Goal: Information Seeking & Learning: Learn about a topic

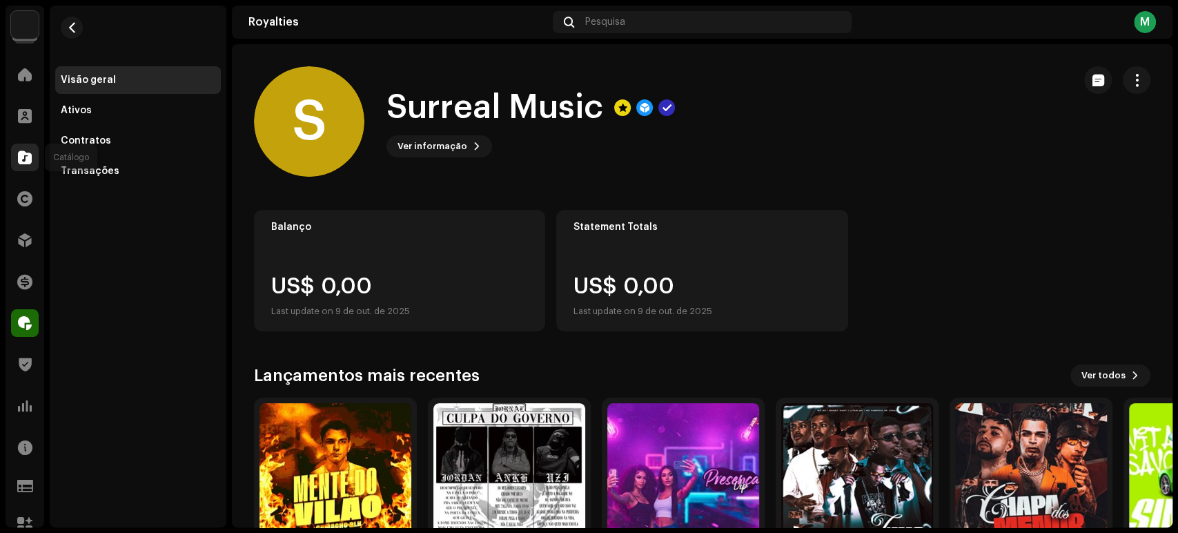
click at [32, 157] on div at bounding box center [25, 158] width 28 height 28
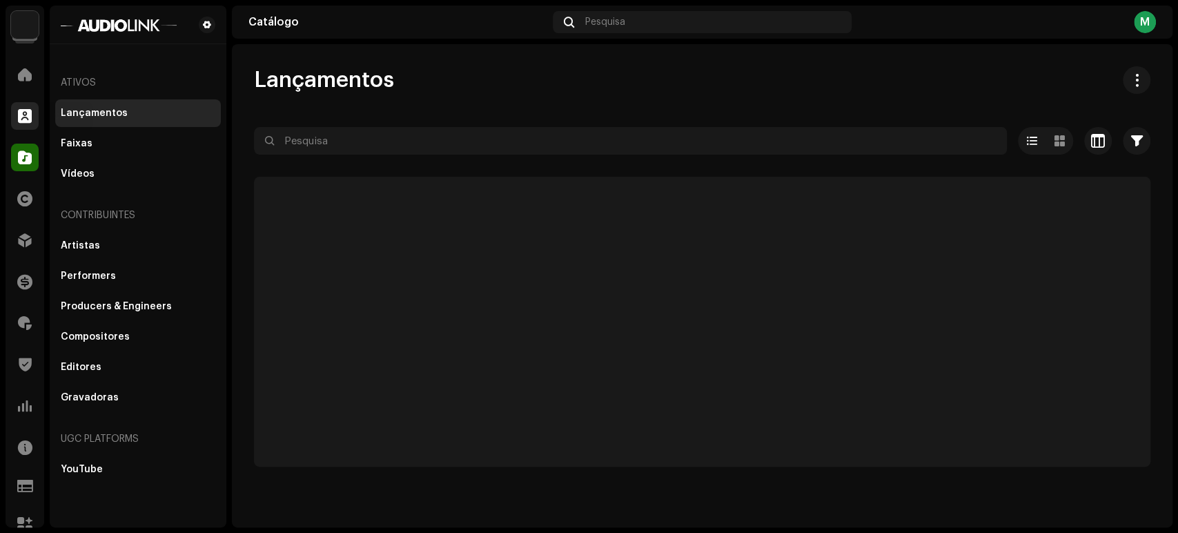
click at [28, 112] on span at bounding box center [25, 115] width 14 height 11
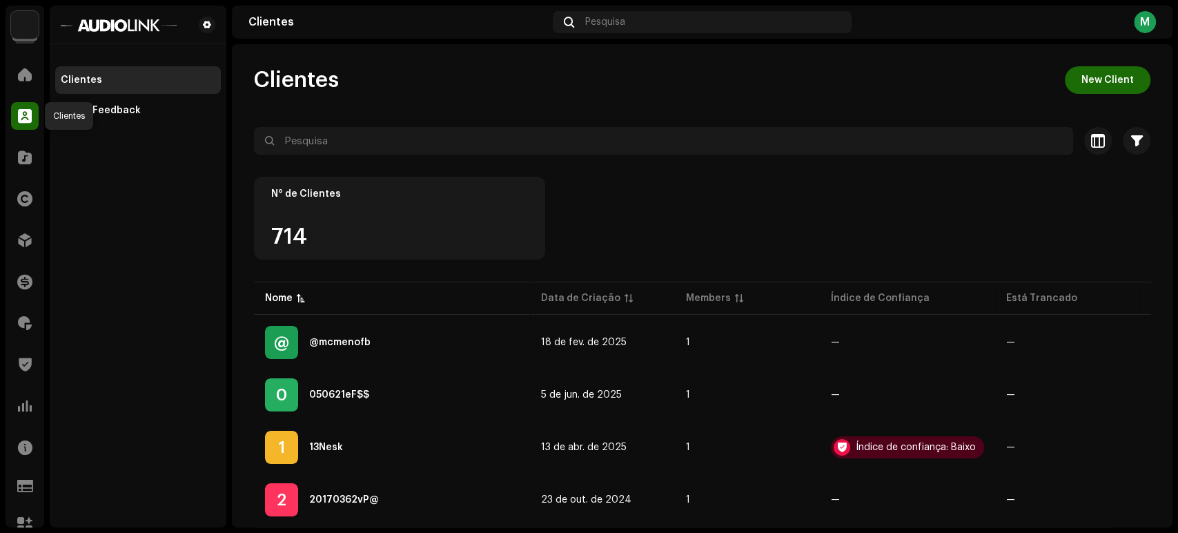
click at [28, 105] on div at bounding box center [25, 116] width 28 height 28
click at [29, 110] on span at bounding box center [25, 115] width 14 height 11
click at [22, 166] on div at bounding box center [25, 158] width 28 height 28
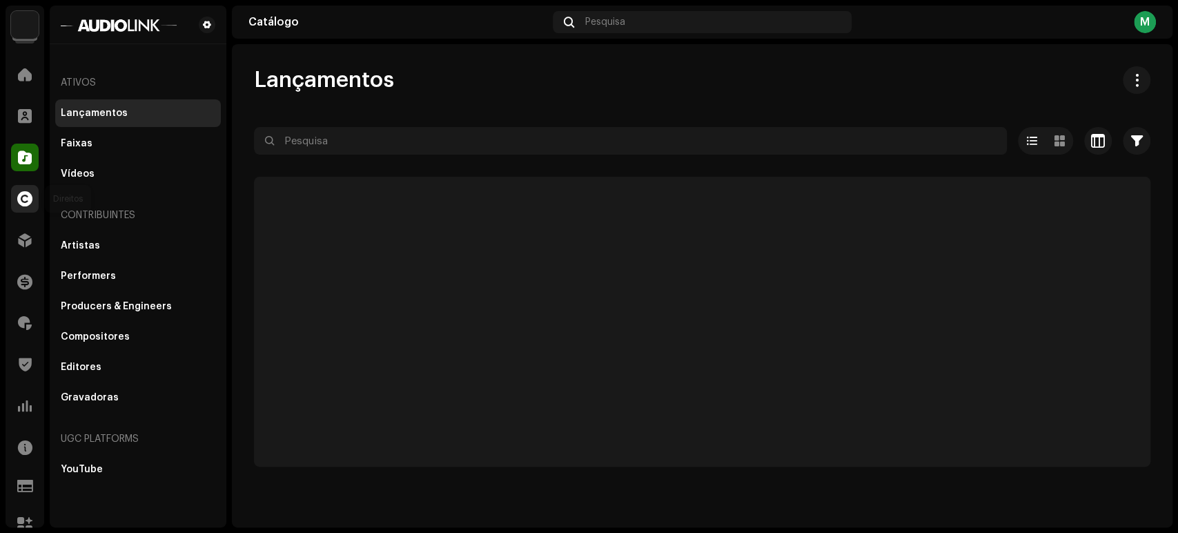
click at [22, 193] on span at bounding box center [24, 198] width 15 height 11
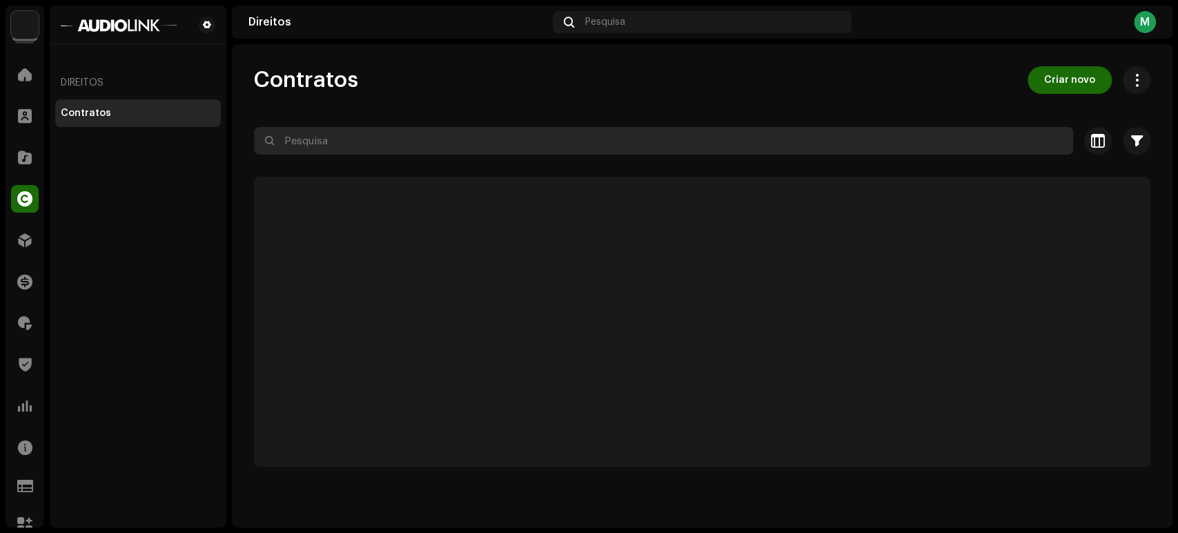
click at [314, 141] on input "text" at bounding box center [663, 141] width 819 height 28
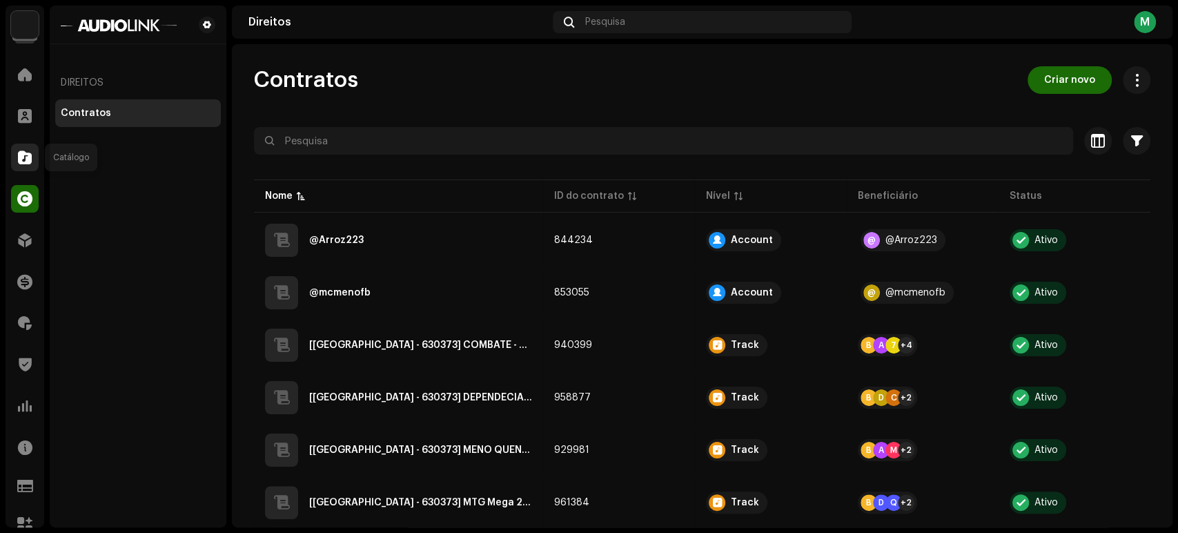
click at [20, 158] on span at bounding box center [25, 157] width 14 height 11
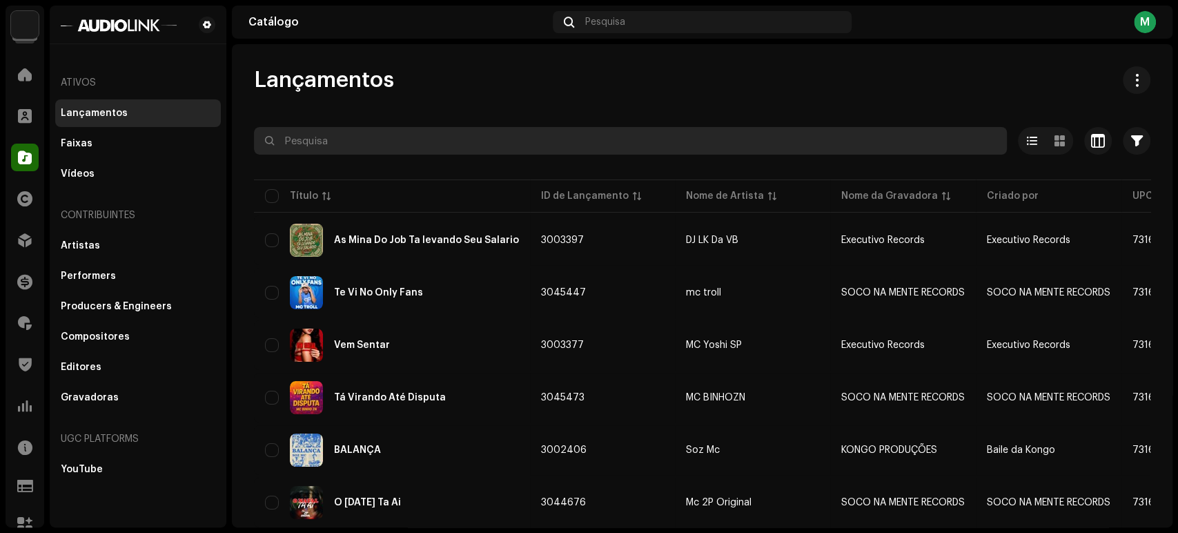
click at [304, 144] on input "text" at bounding box center [630, 141] width 753 height 28
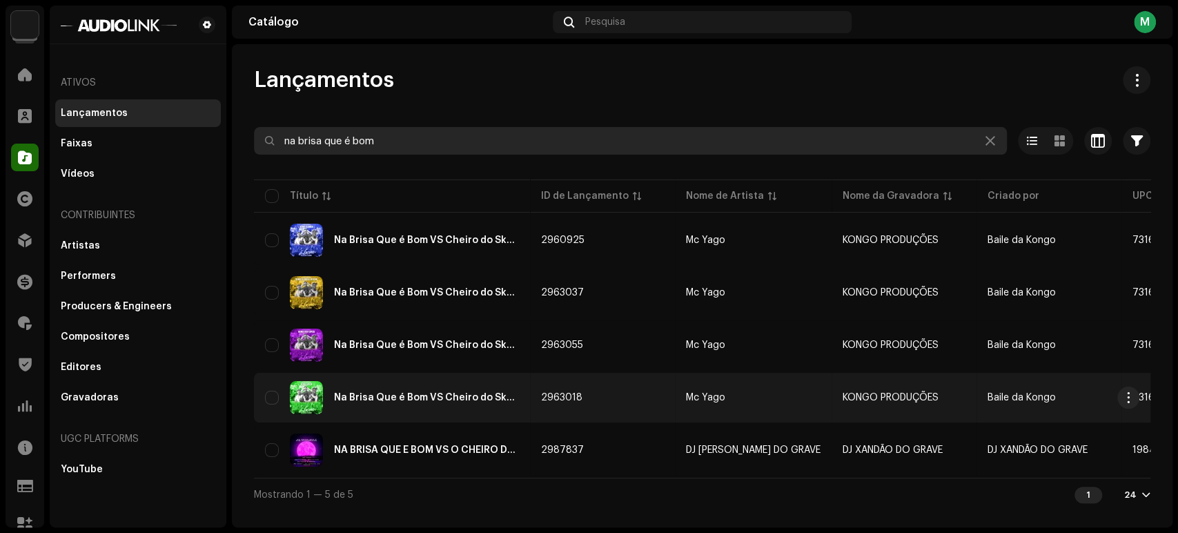
type input "na brisa que é bom"
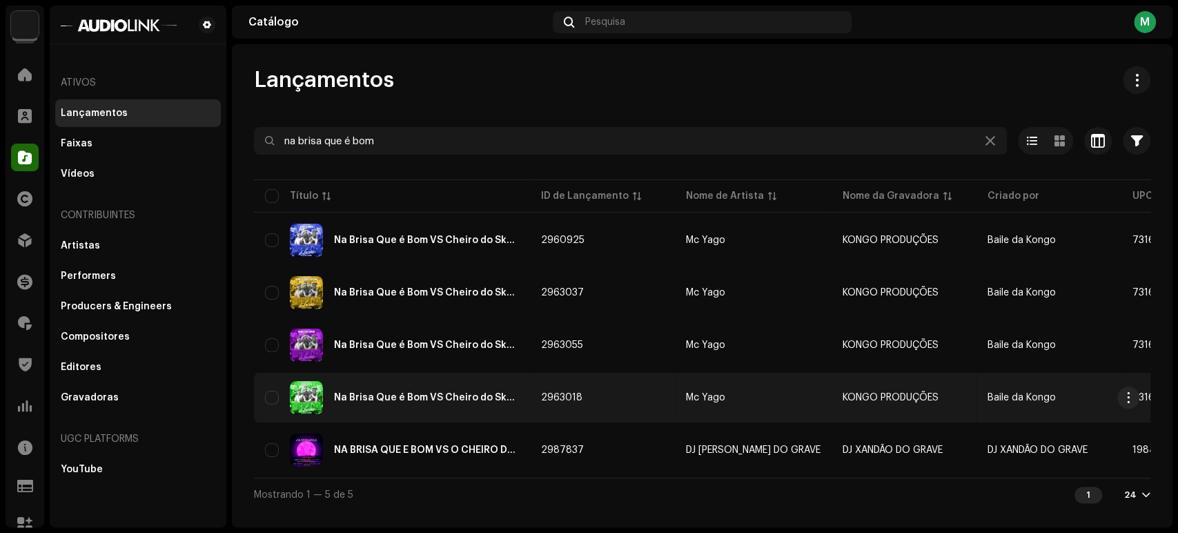
click at [460, 400] on div "Na Brisa Que é Bom VS Cheiro do Skunk (Speed)" at bounding box center [426, 398] width 185 height 10
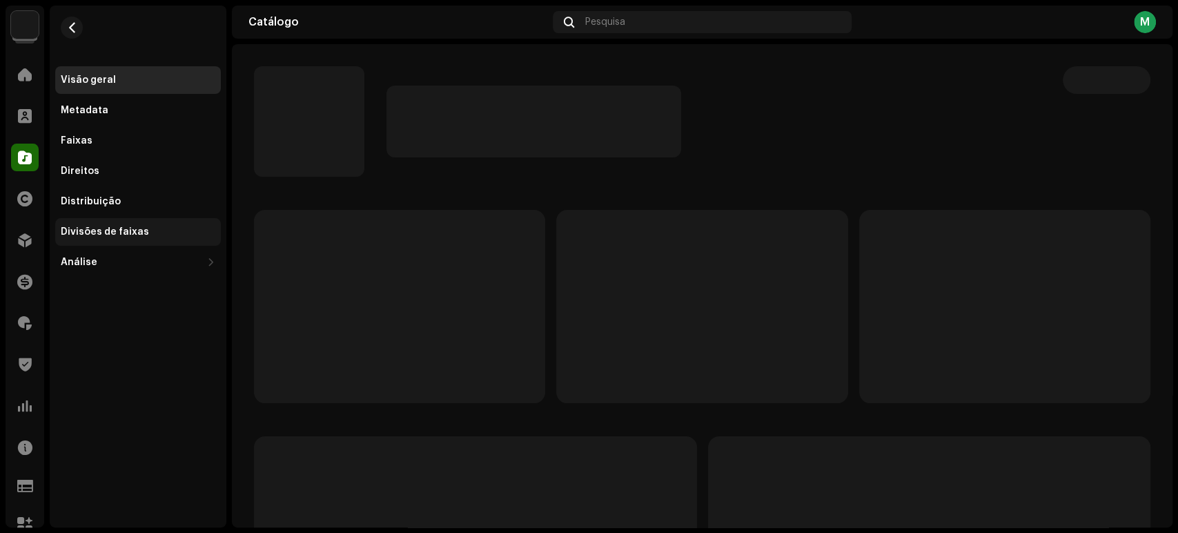
click at [158, 223] on div "Divisões de faixas" at bounding box center [138, 232] width 166 height 28
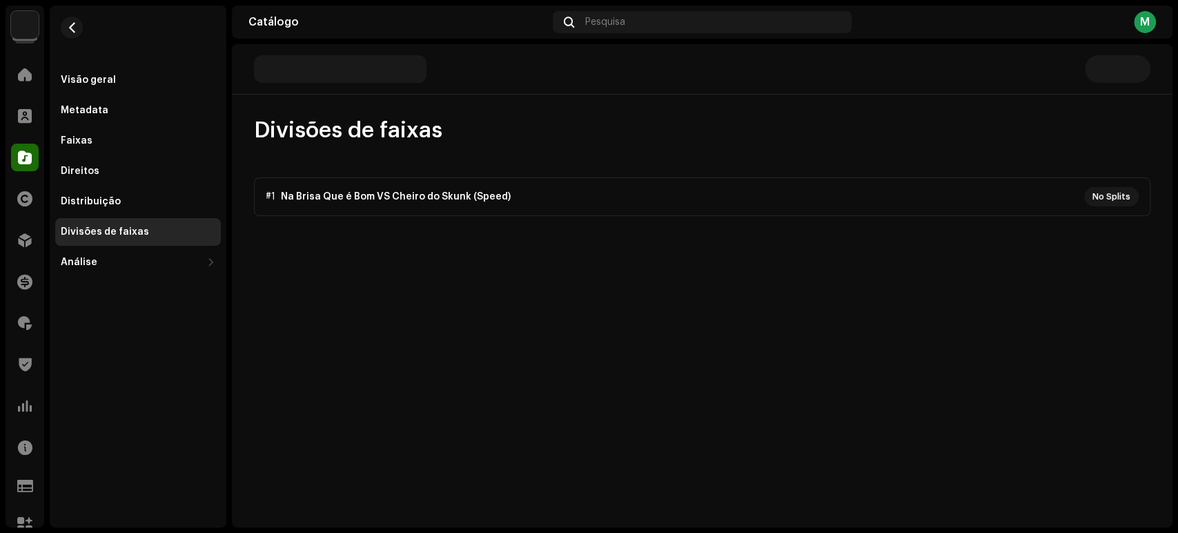
click at [374, 203] on p-accordion "#1 Na Brisa Que é Bom VS Cheiro do Skunk (Speed) No Splits" at bounding box center [702, 196] width 896 height 39
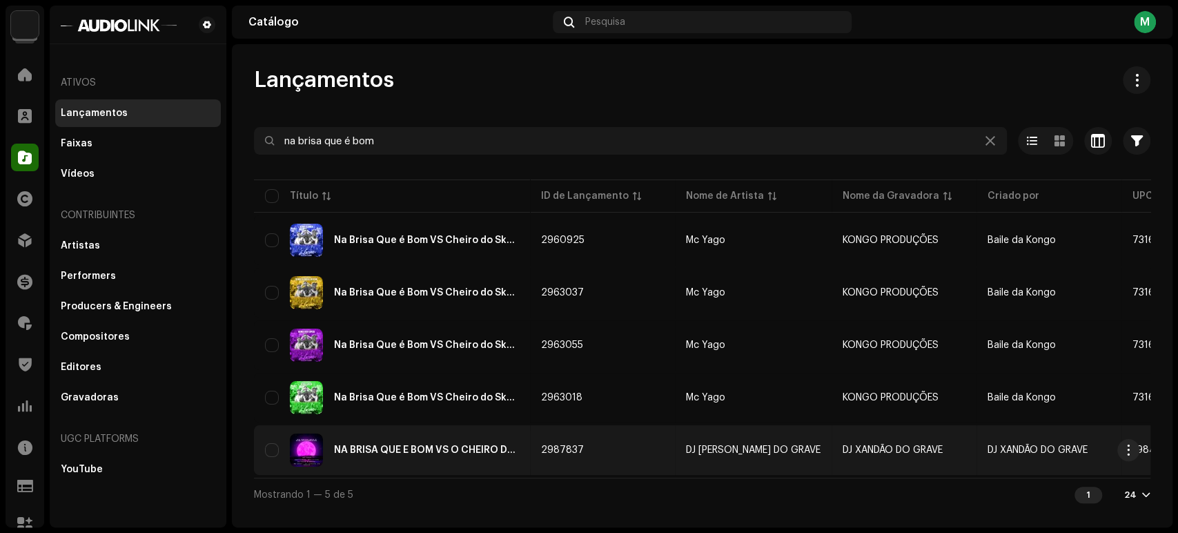
click at [388, 429] on td "NA BRISA QUE É BOM VS O CHEIRO DO SKUNK [ELETROFUNK]" at bounding box center [392, 450] width 276 height 50
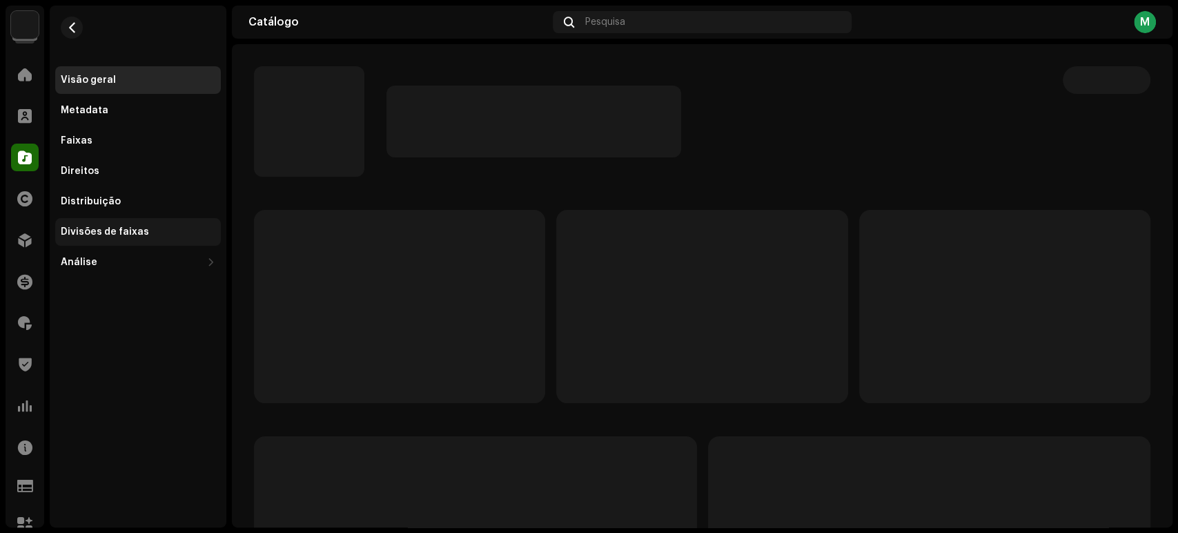
click at [129, 231] on div "Divisões de faixas" at bounding box center [105, 231] width 88 height 11
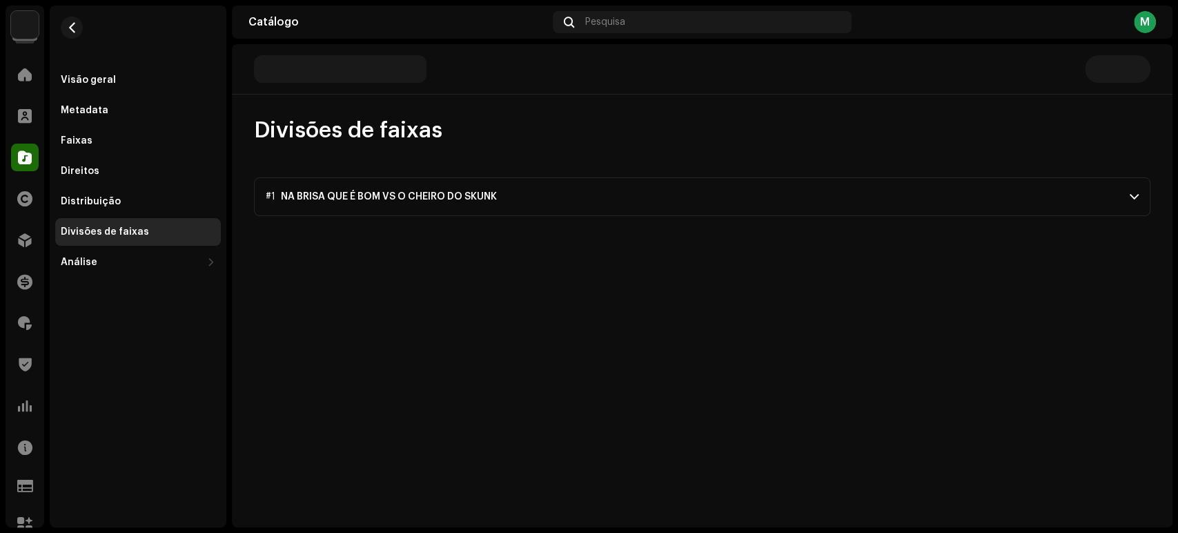
click at [555, 210] on p-accordion-header "#1 NA BRISA QUE É BOM VS O CHEIRO DO SKUNK" at bounding box center [702, 196] width 896 height 39
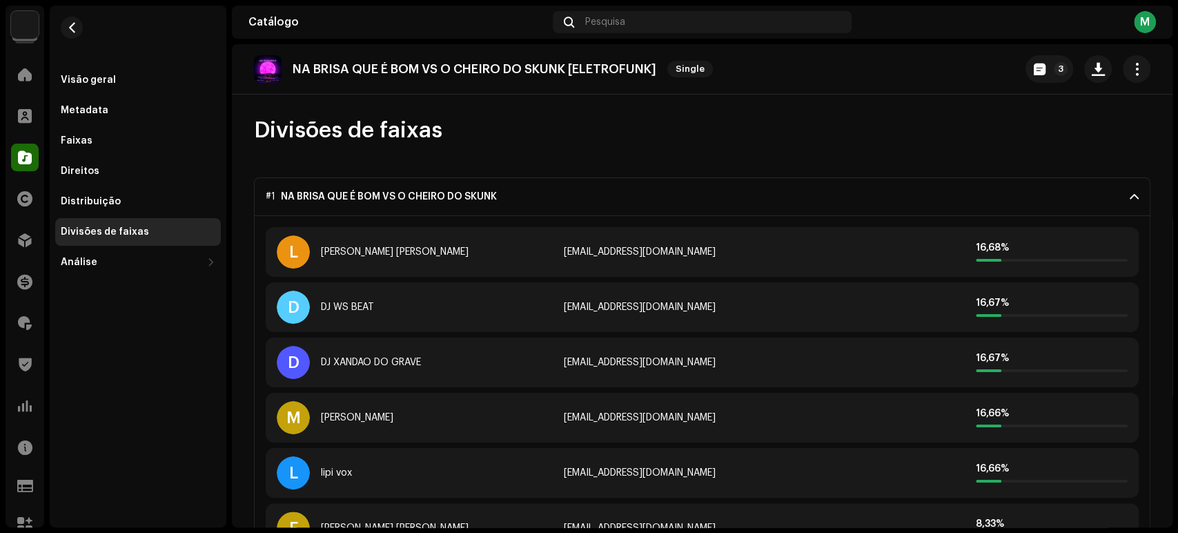
click at [1059, 190] on p-accordion-header "#1 NA BRISA QUE É BOM VS O CHEIRO DO SKUNK" at bounding box center [702, 196] width 896 height 39
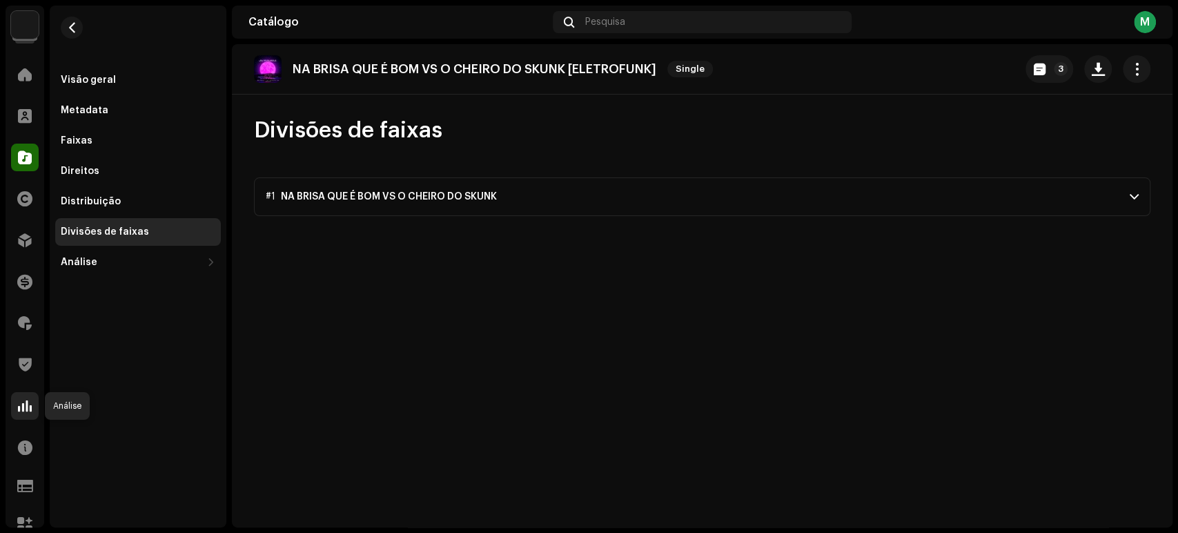
click at [18, 402] on span at bounding box center [25, 405] width 14 height 11
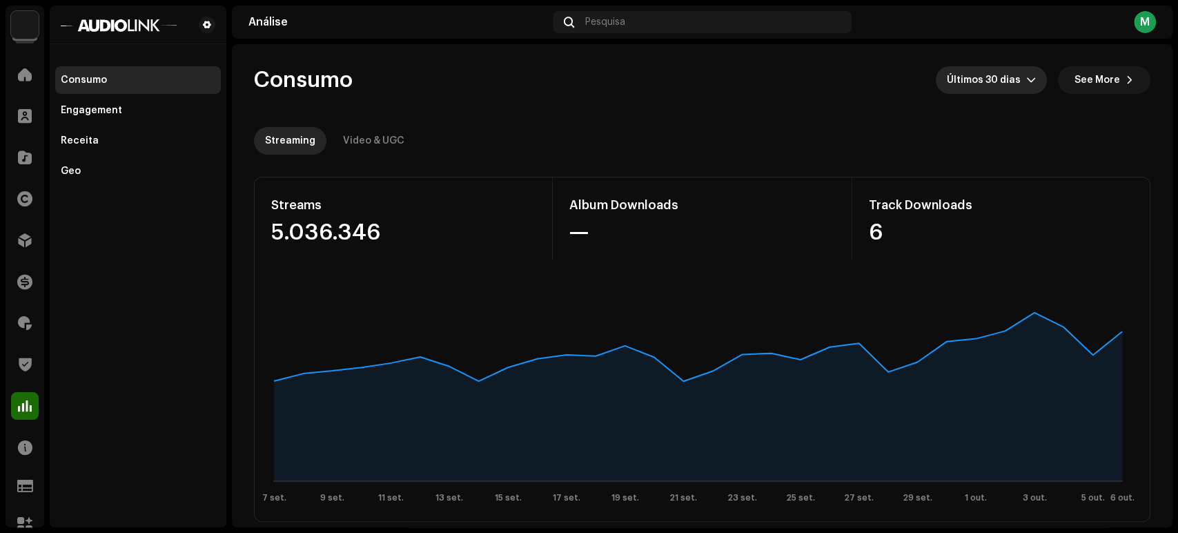
click at [966, 82] on span "Últimos 30 dias" at bounding box center [986, 80] width 79 height 28
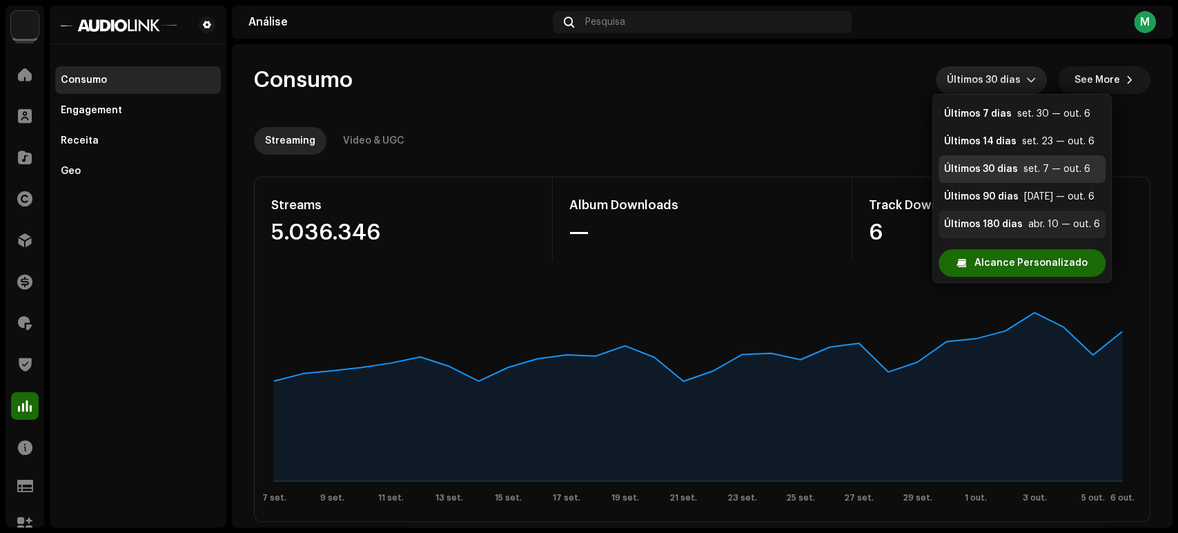
click at [983, 231] on li "Últimos 180 [PERSON_NAME] abr. 10 — out. 6" at bounding box center [1022, 224] width 167 height 28
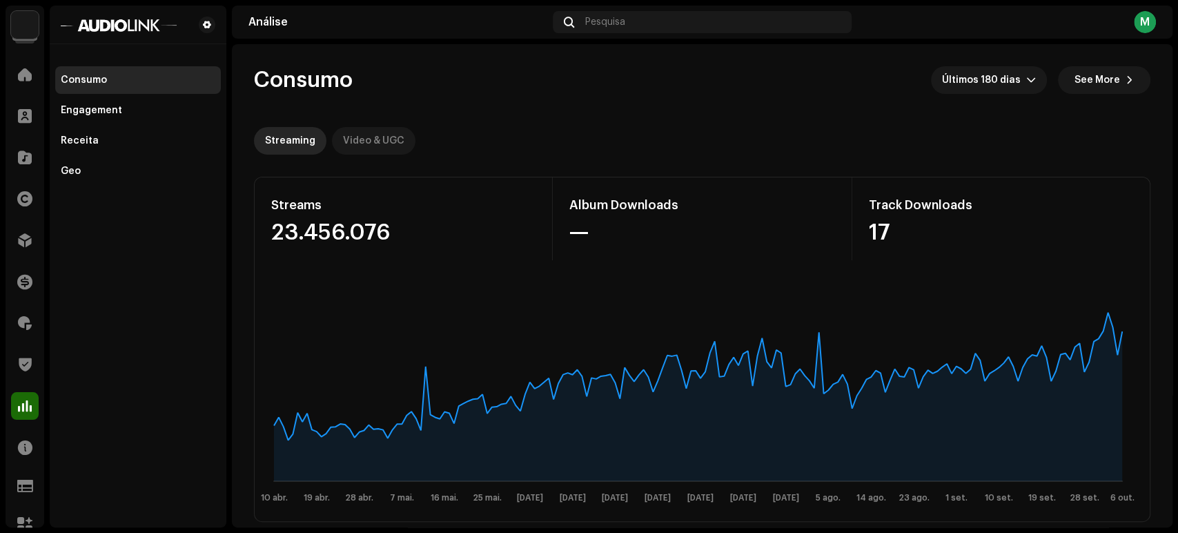
click at [364, 138] on div "Video & UGC" at bounding box center [373, 141] width 61 height 28
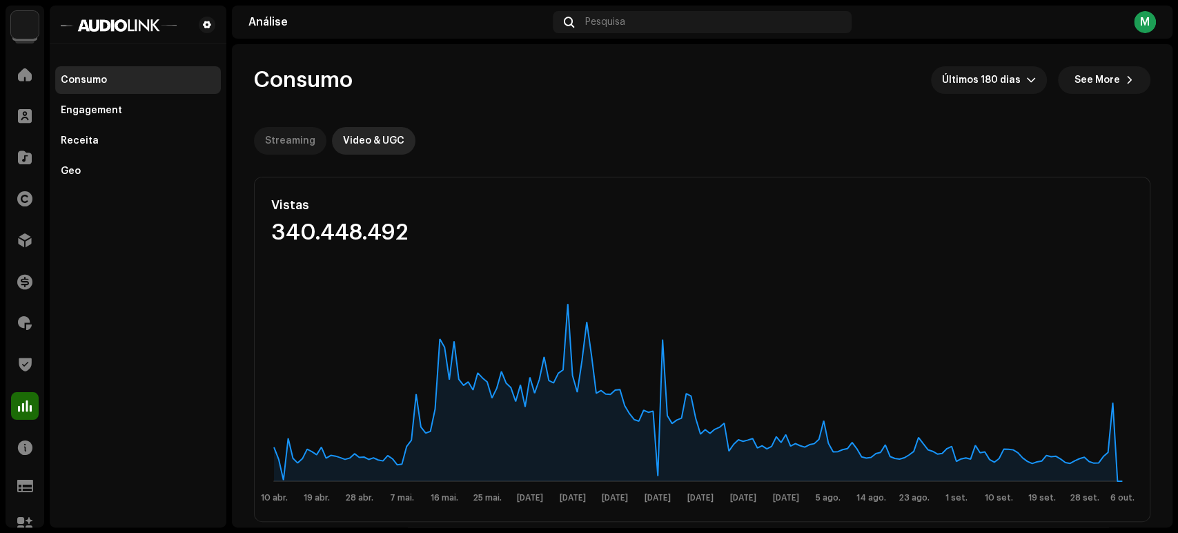
click at [279, 144] on div "Streaming" at bounding box center [290, 141] width 50 height 28
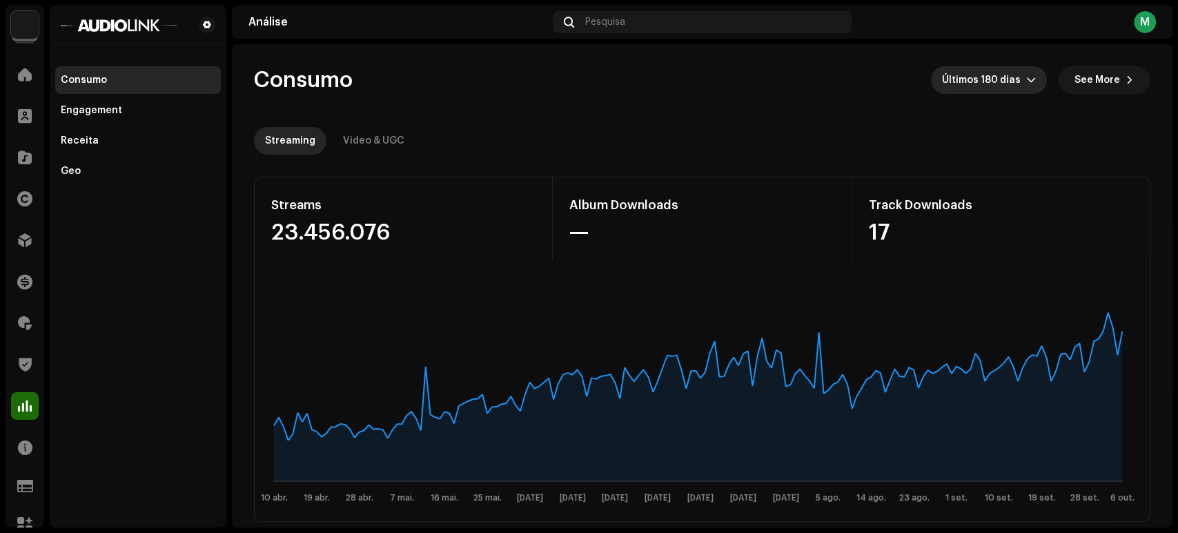
click at [979, 81] on span "Últimos 180 dias" at bounding box center [984, 80] width 84 height 28
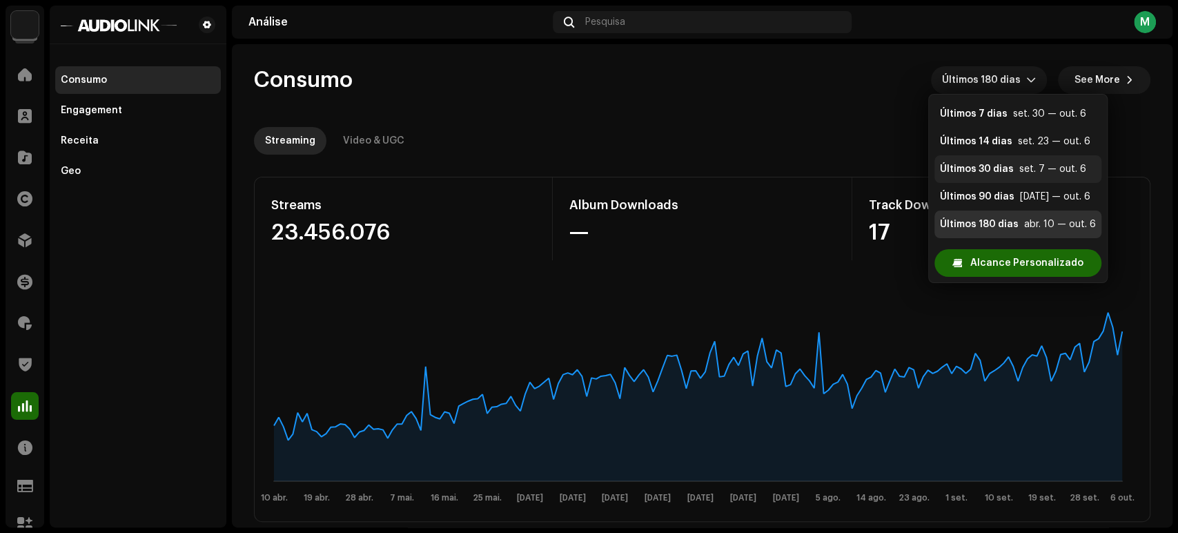
click at [1005, 160] on li "Últimos 30 [PERSON_NAME] set. 7 — out. 6" at bounding box center [1017, 169] width 167 height 28
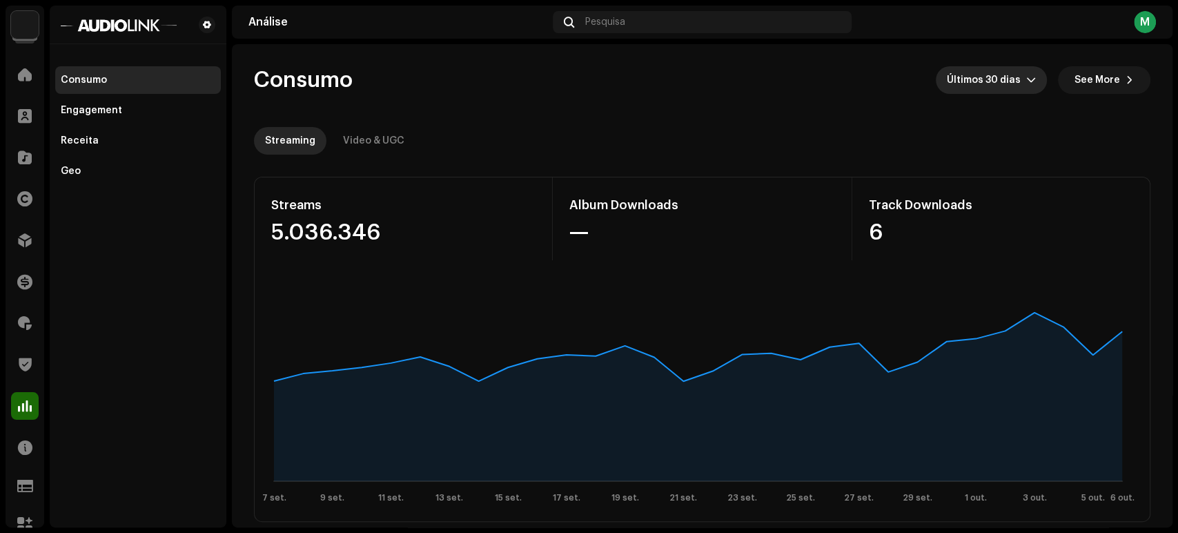
click at [982, 82] on span "Últimos 30 dias" at bounding box center [986, 80] width 79 height 28
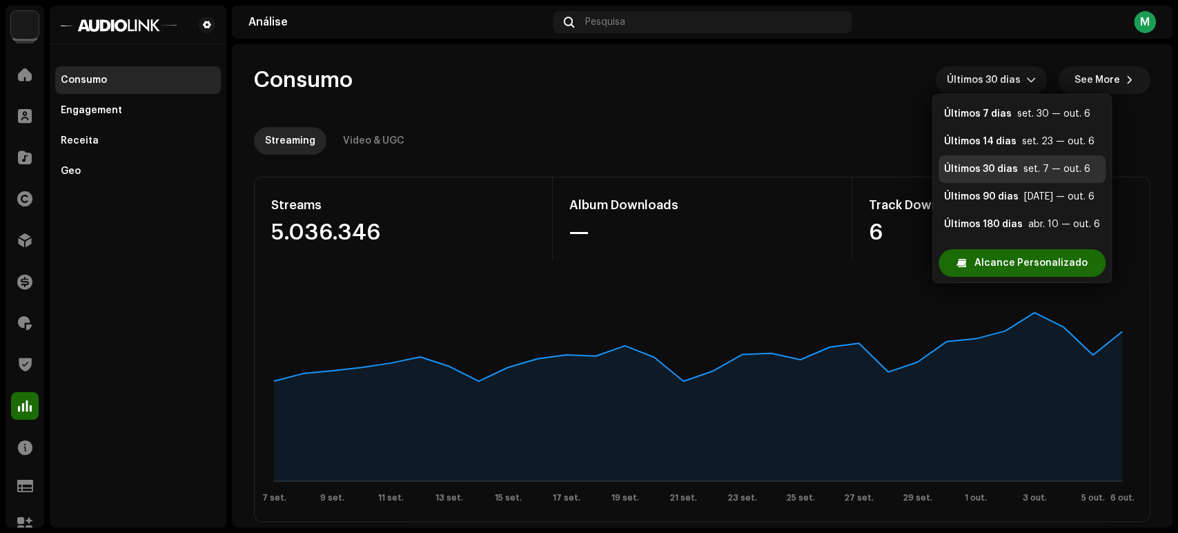
click at [598, 112] on re-o-consumption-dashboard-header "Consumo Últimos 30 [PERSON_NAME] See More Streaming Video & UGC" at bounding box center [702, 104] width 896 height 121
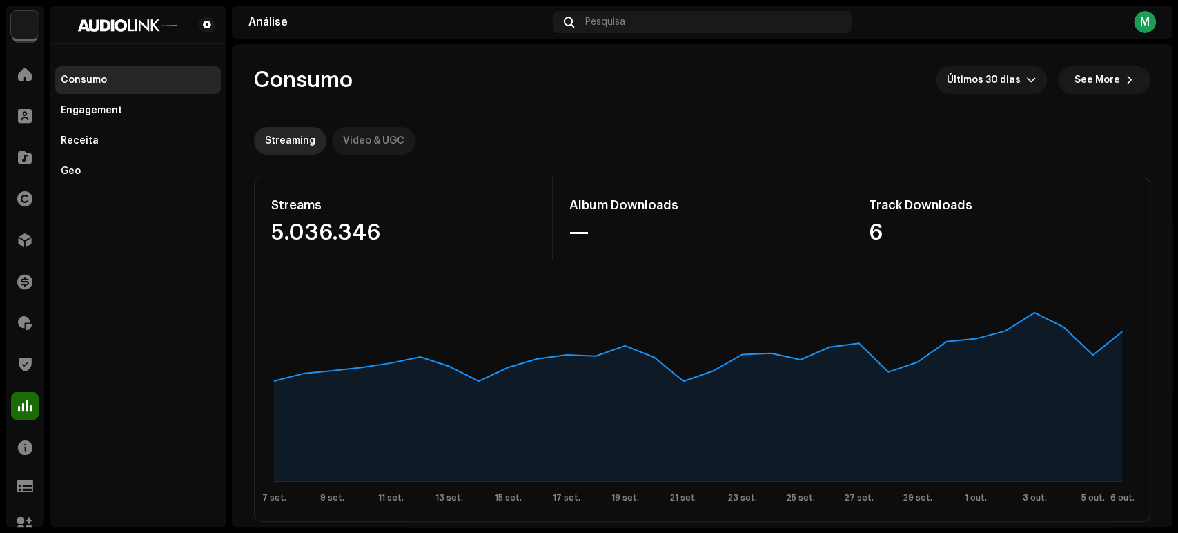
click at [357, 144] on div "Video & UGC" at bounding box center [373, 141] width 61 height 28
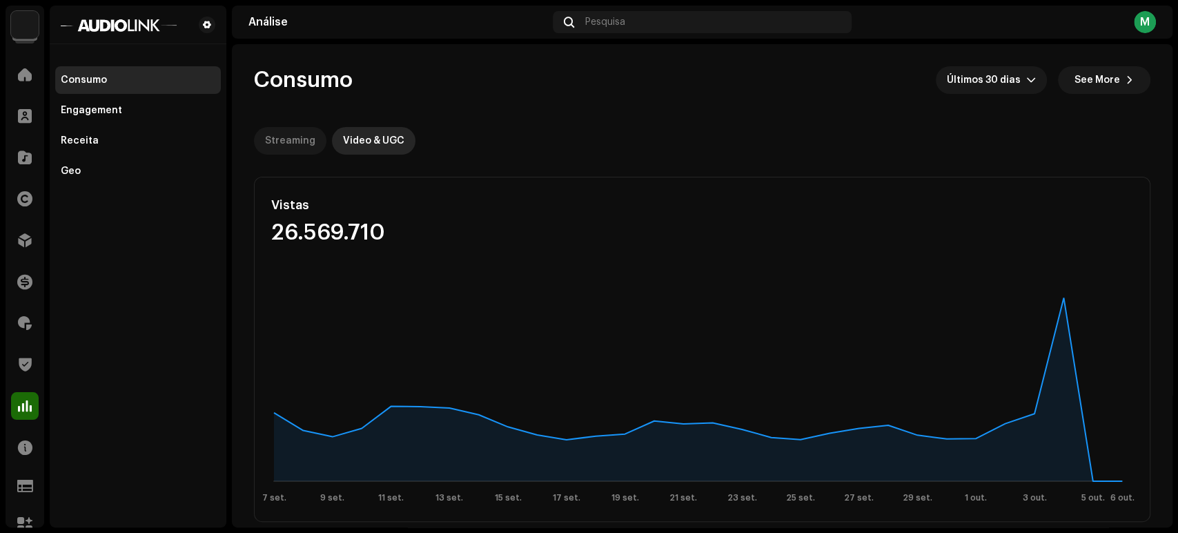
click at [306, 142] on div "Streaming" at bounding box center [290, 141] width 50 height 28
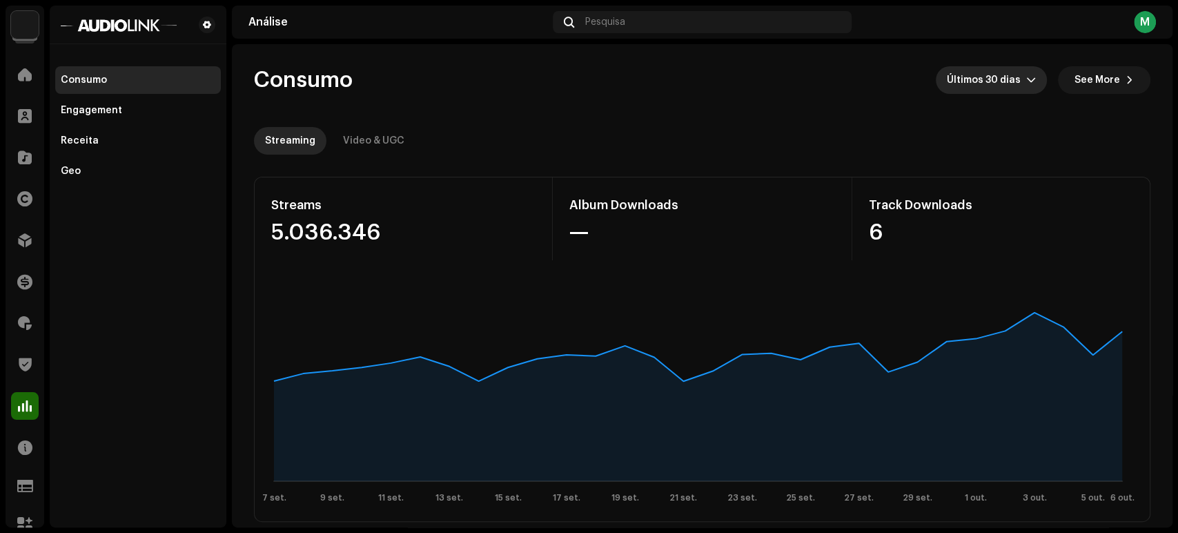
click at [1010, 80] on span "Últimos 30 dias" at bounding box center [986, 80] width 79 height 28
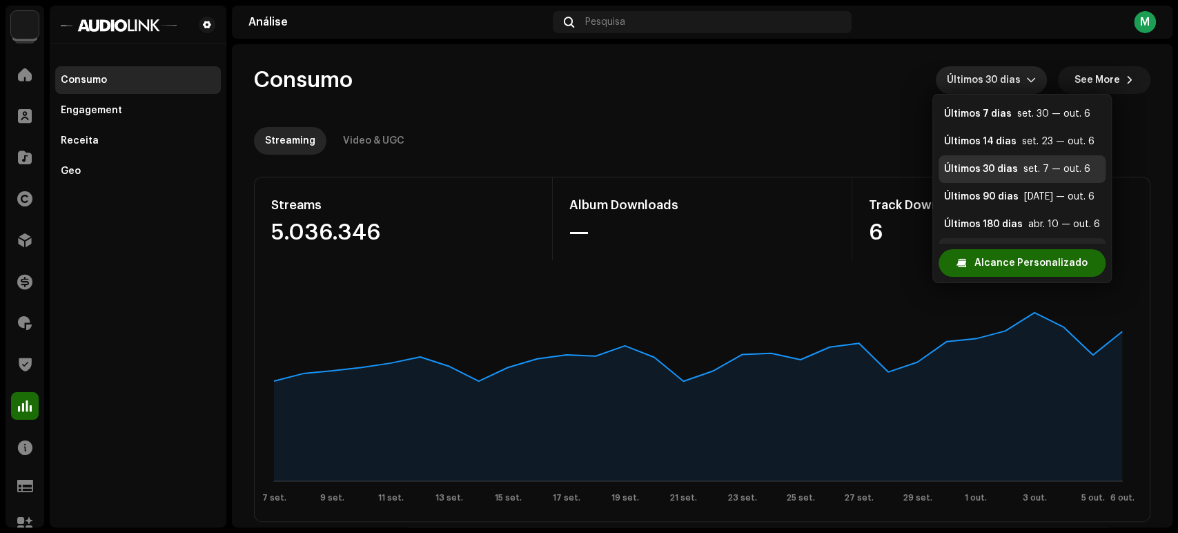
scroll to position [22, 0]
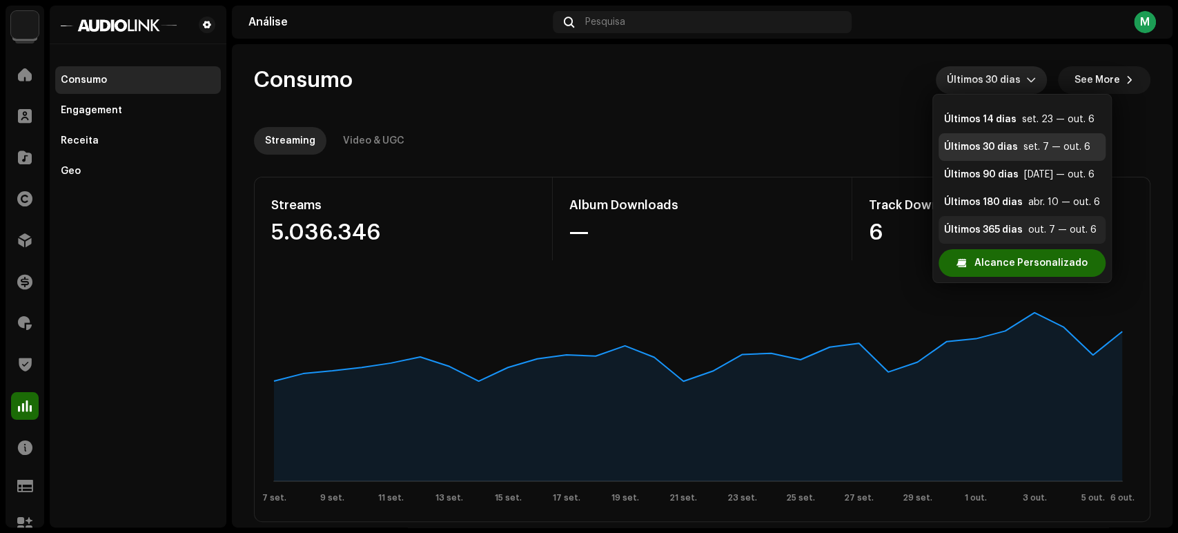
click at [990, 222] on li "Últimos 365 [PERSON_NAME] out. 7 — out. 6" at bounding box center [1022, 230] width 167 height 28
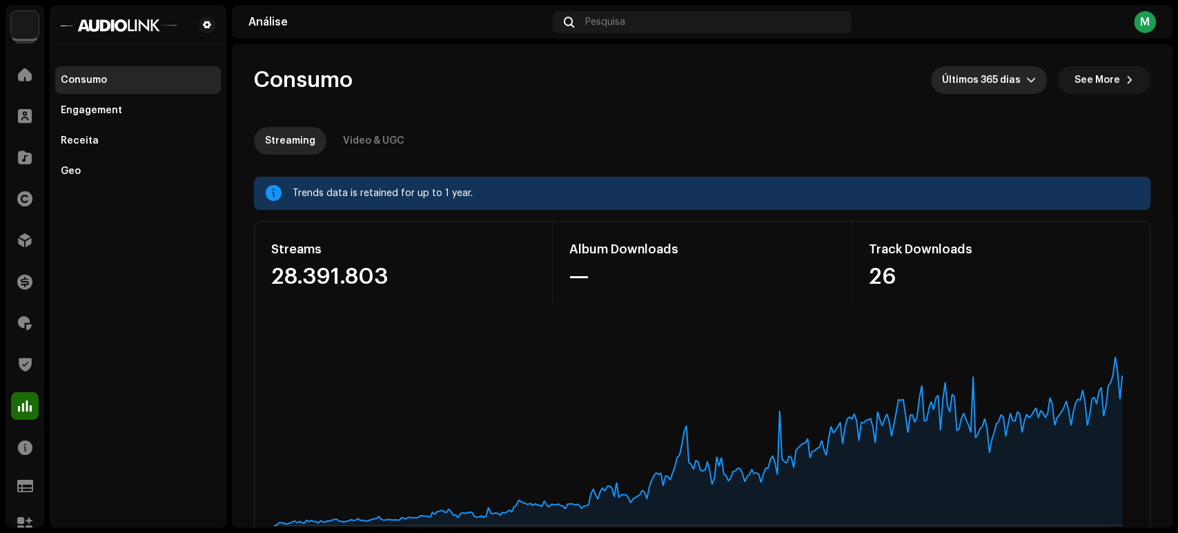
click at [983, 77] on span "Últimos 365 dias" at bounding box center [984, 80] width 84 height 28
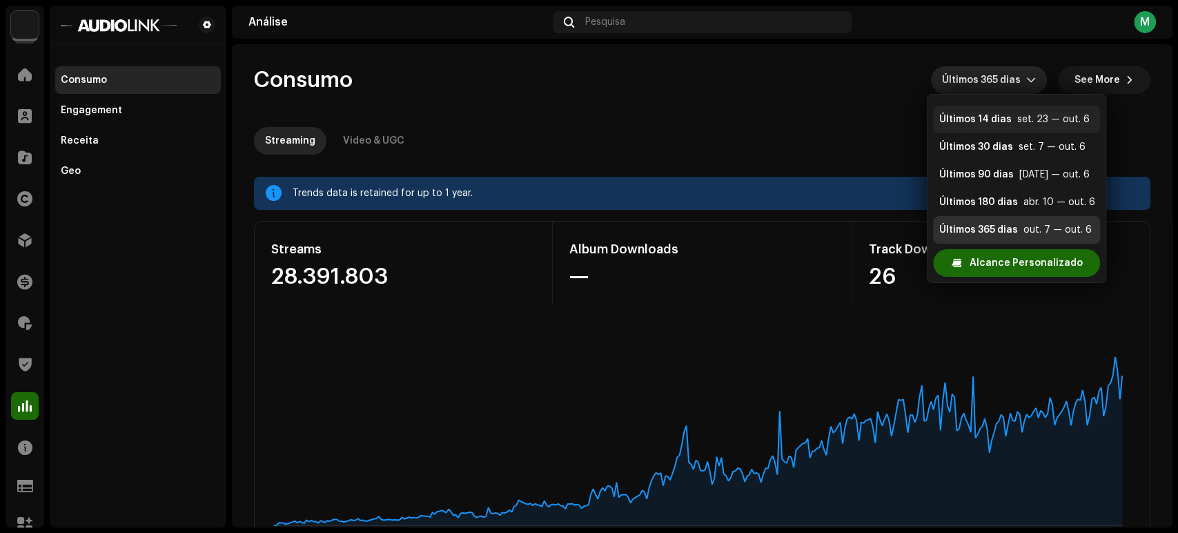
scroll to position [6, 0]
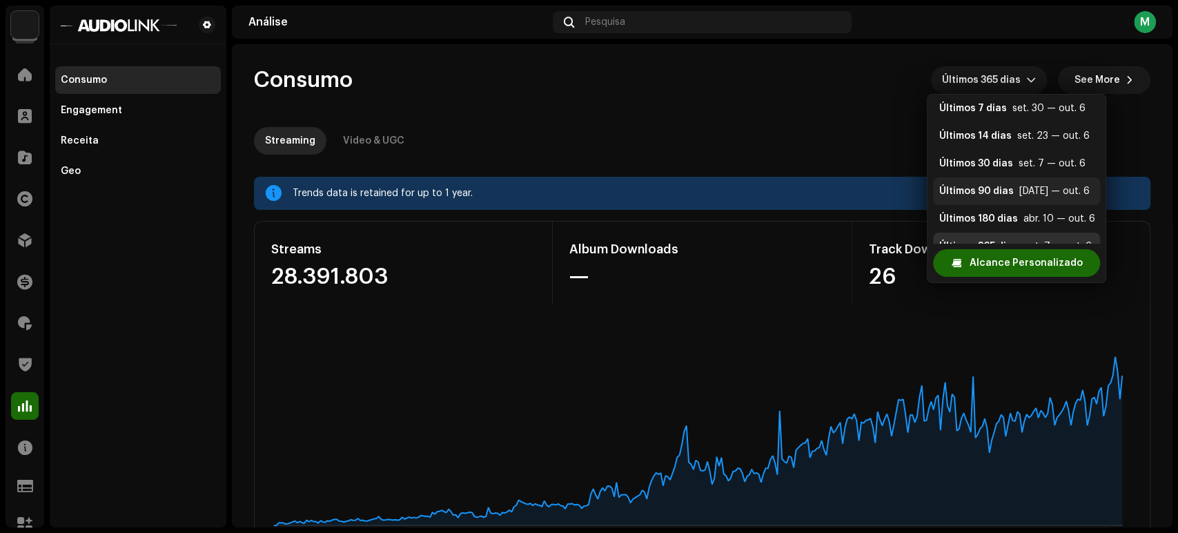
click at [988, 192] on div "Últimos 90 dias" at bounding box center [976, 191] width 75 height 14
